Goal: Information Seeking & Learning: Check status

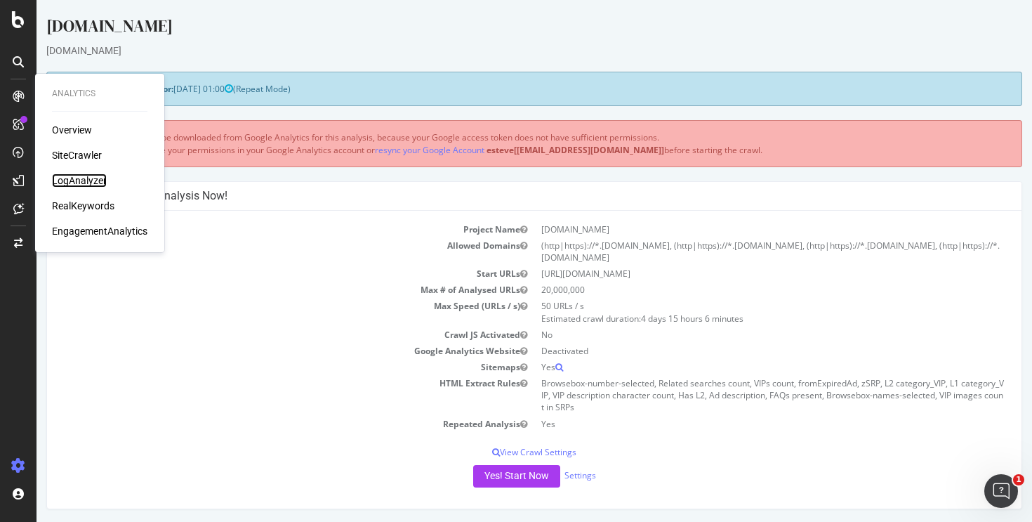
click at [80, 179] on div "LogAnalyzer" at bounding box center [79, 180] width 55 height 14
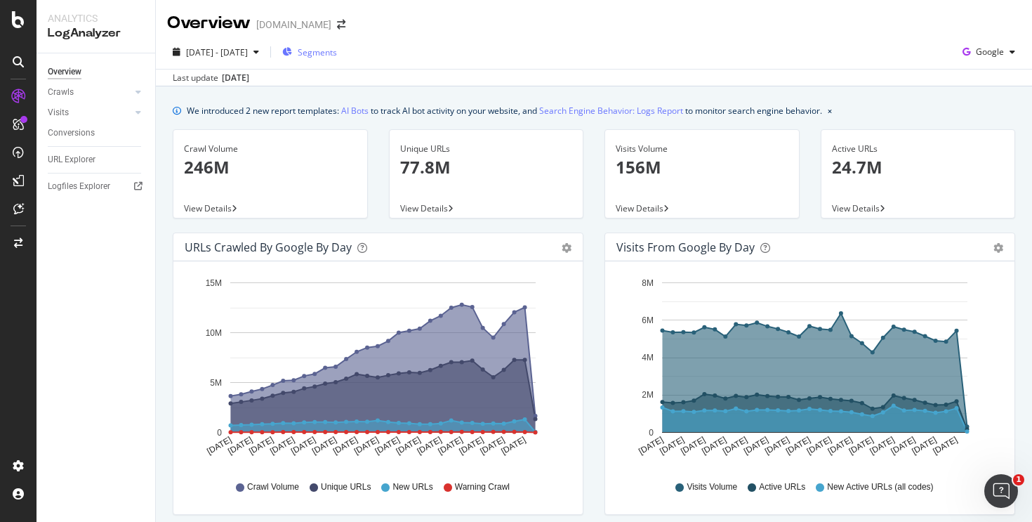
click at [337, 60] on div "Segments" at bounding box center [309, 51] width 55 height 21
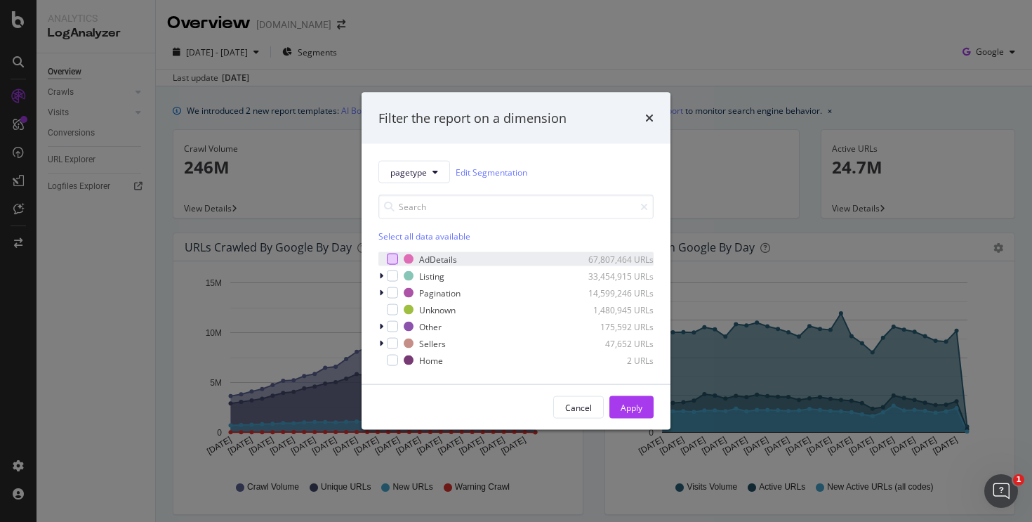
click at [397, 256] on div "modal" at bounding box center [392, 258] width 11 height 11
click at [622, 404] on div "Apply" at bounding box center [632, 407] width 22 height 12
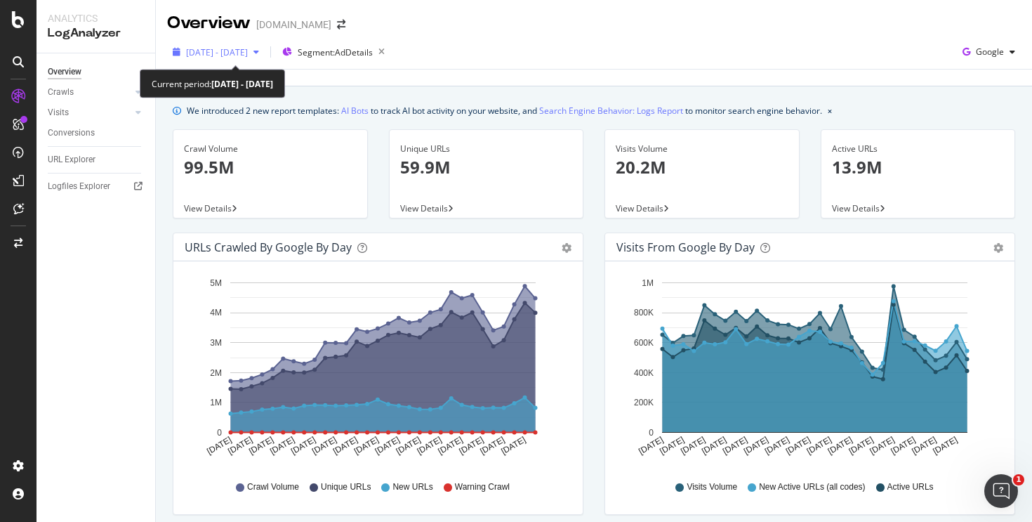
click at [248, 48] on span "[DATE] - [DATE]" at bounding box center [217, 52] width 62 height 12
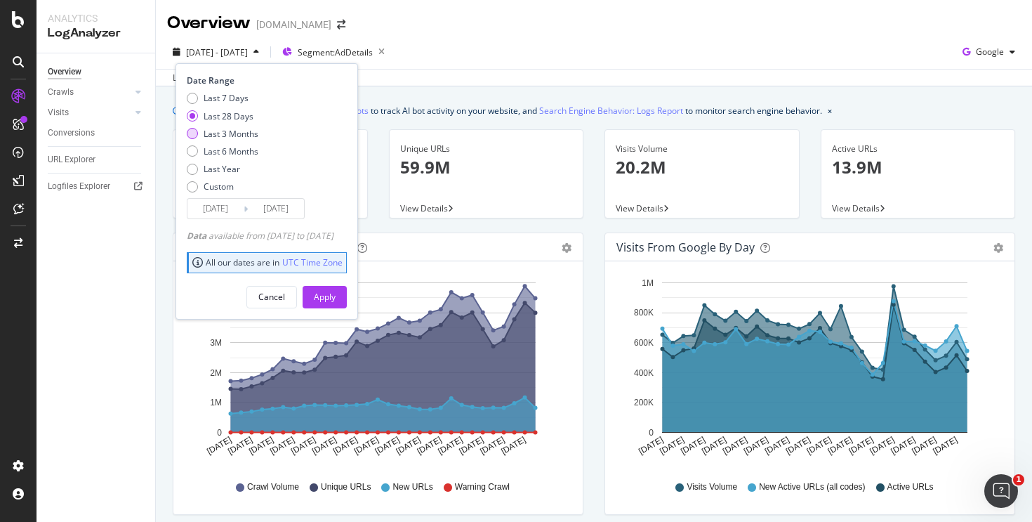
click at [197, 134] on div "Last 3 Months" at bounding box center [192, 133] width 11 height 11
type input "[DATE]"
click at [336, 291] on div "Apply" at bounding box center [325, 297] width 22 height 12
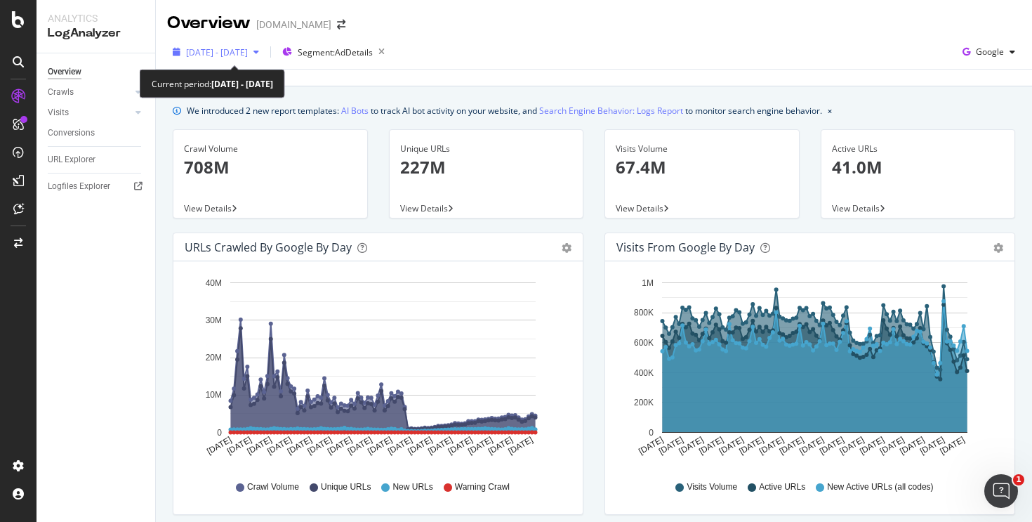
click at [248, 51] on span "[DATE] - [DATE]" at bounding box center [217, 52] width 62 height 12
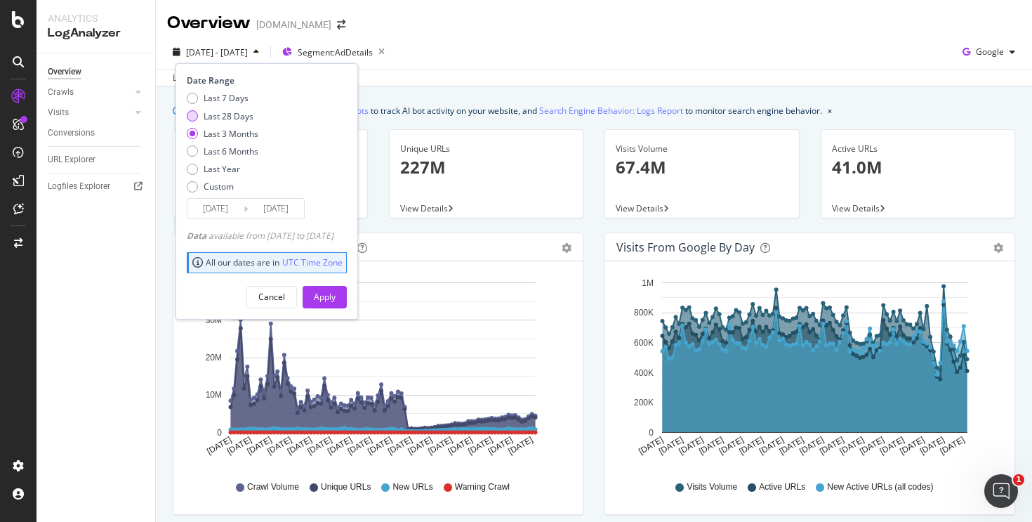
click at [195, 110] on div "Last 28 Days" at bounding box center [223, 116] width 72 height 12
type input "[DATE]"
click at [458, 44] on div "[DATE] - [DATE] Segment: AdDetails Date Range Last 7 Days Last 28 Days Last 3 M…" at bounding box center [594, 55] width 876 height 28
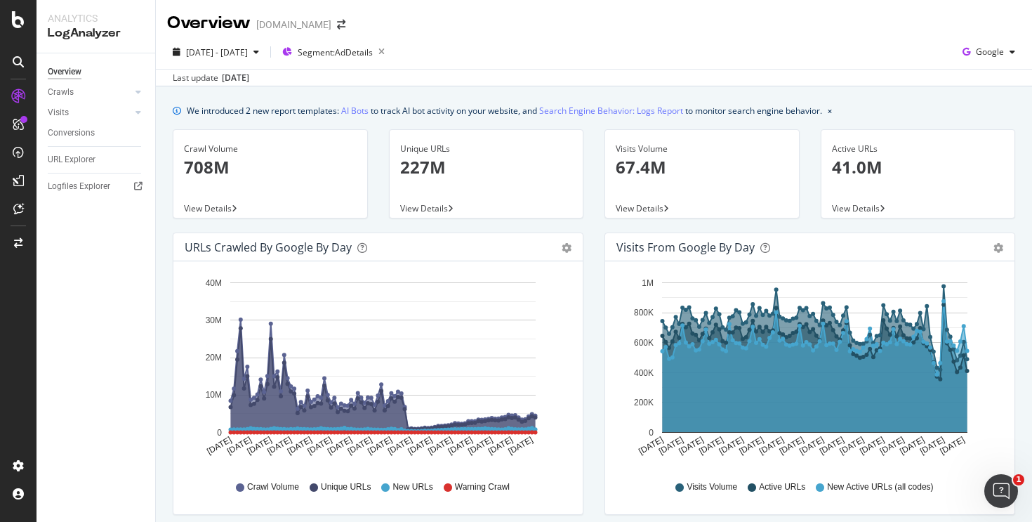
click at [255, 65] on div "[DATE] - [DATE] Segment: AdDetails Google" at bounding box center [594, 55] width 876 height 28
click at [255, 64] on div "[DATE] - [DATE] Segment: AdDetails Google" at bounding box center [594, 55] width 876 height 28
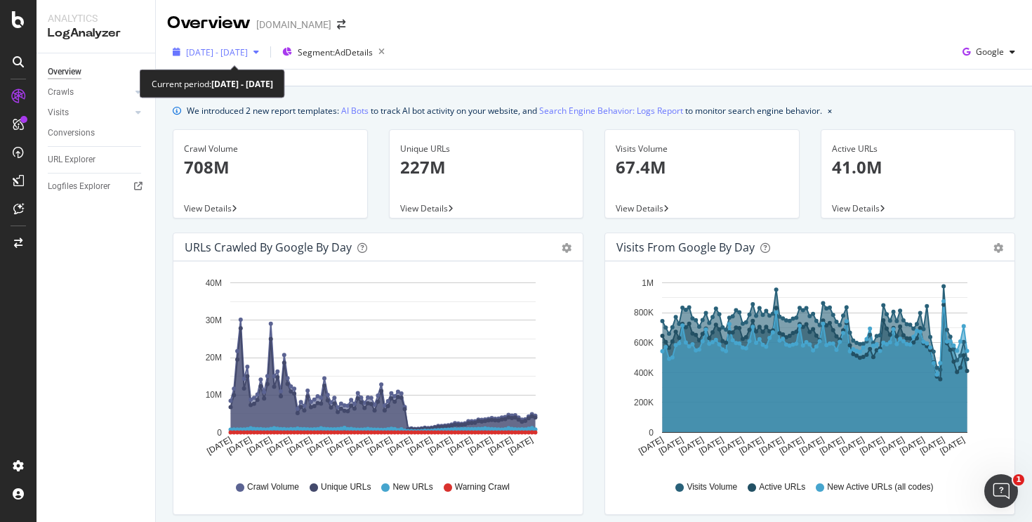
click at [248, 58] on div "[DATE] - [DATE]" at bounding box center [217, 52] width 62 height 12
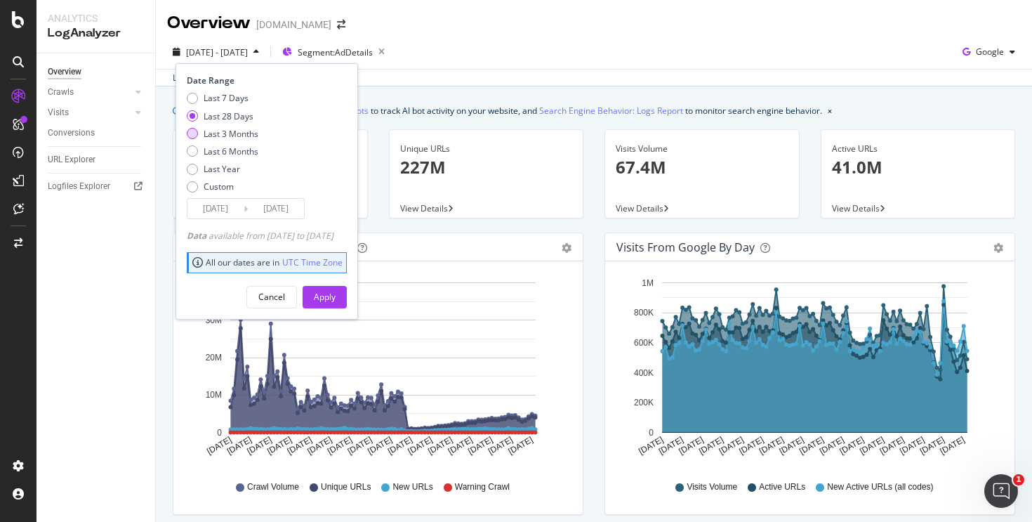
click at [194, 137] on div "Last 3 Months" at bounding box center [192, 133] width 11 height 11
type input "[DATE]"
click at [336, 287] on div "Apply" at bounding box center [325, 296] width 22 height 21
